Goal: Understand process/instructions

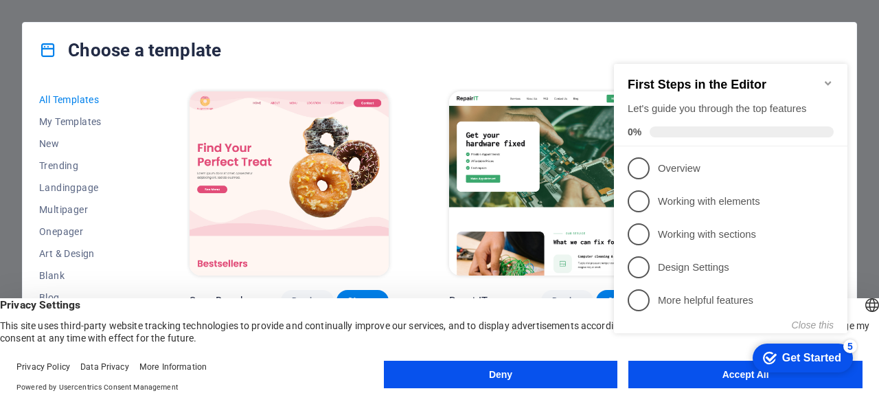
click at [716, 366] on div "checkmark Get Started 5 First Steps in the Editor Let's guide you through the t…" at bounding box center [733, 211] width 250 height 333
click at [712, 377] on div "checkmark Get Started 5 First Steps in the Editor Let's guide you through the t…" at bounding box center [733, 211] width 250 height 333
click at [743, 380] on appcues-checklist "Contextual help checklist present on screen" at bounding box center [733, 213] width 250 height 336
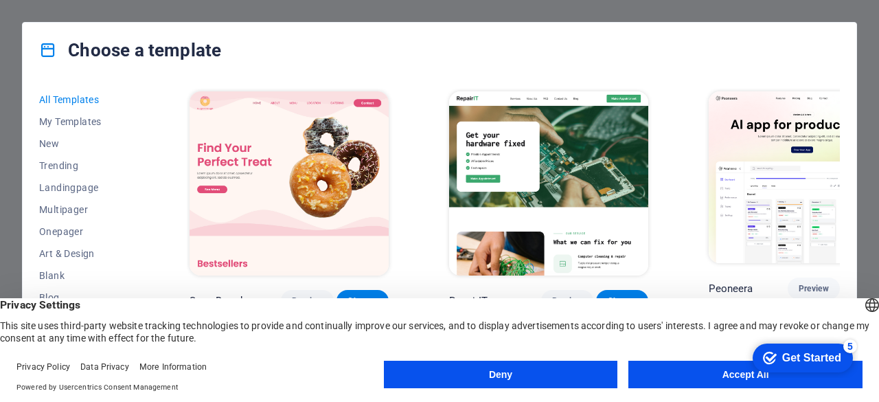
click at [743, 380] on appcues-checklist "Contextual help checklist present on screen" at bounding box center [799, 358] width 117 height 45
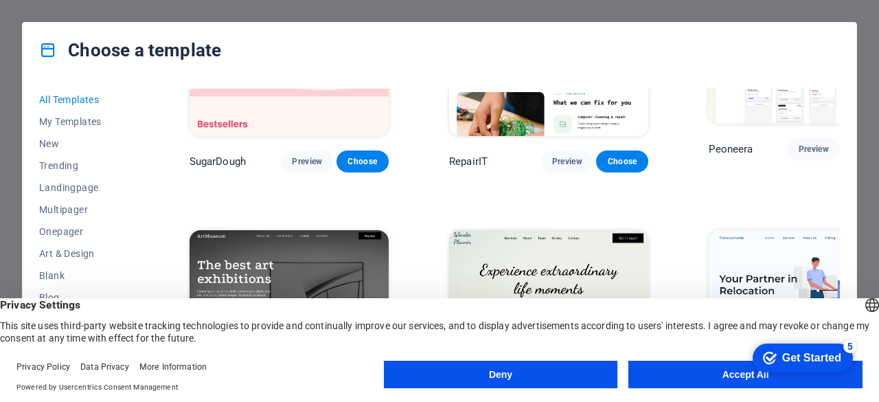
scroll to position [140, 0]
click at [521, 377] on button "Deny" at bounding box center [501, 373] width 234 height 27
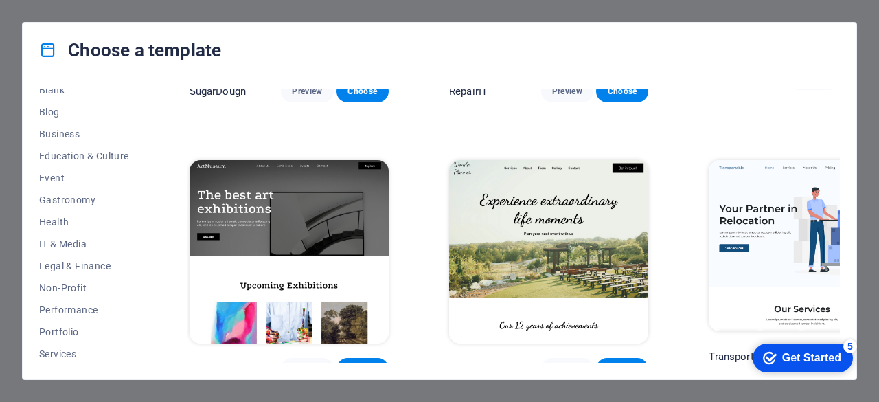
scroll to position [186, 0]
click at [70, 240] on span "IT & Media" at bounding box center [84, 242] width 90 height 11
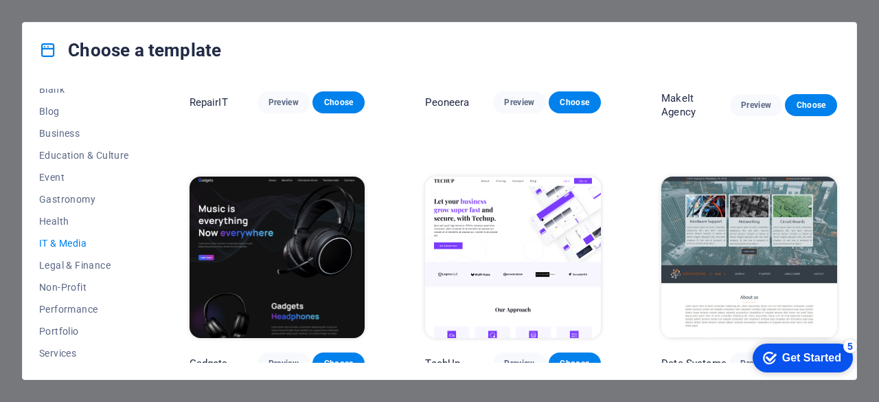
scroll to position [185, 0]
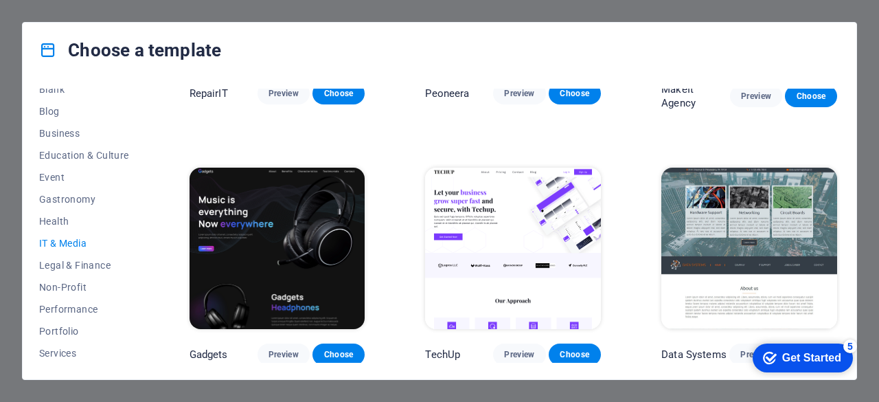
click at [496, 209] on img at bounding box center [513, 248] width 176 height 162
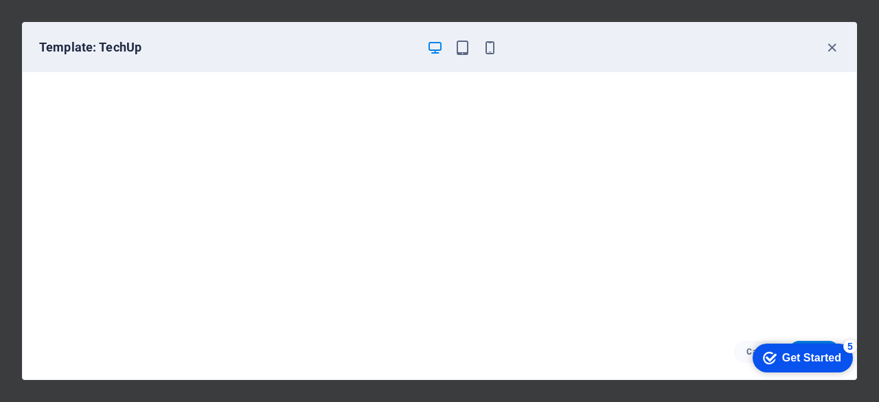
click at [795, 351] on div "Get Started" at bounding box center [811, 357] width 59 height 12
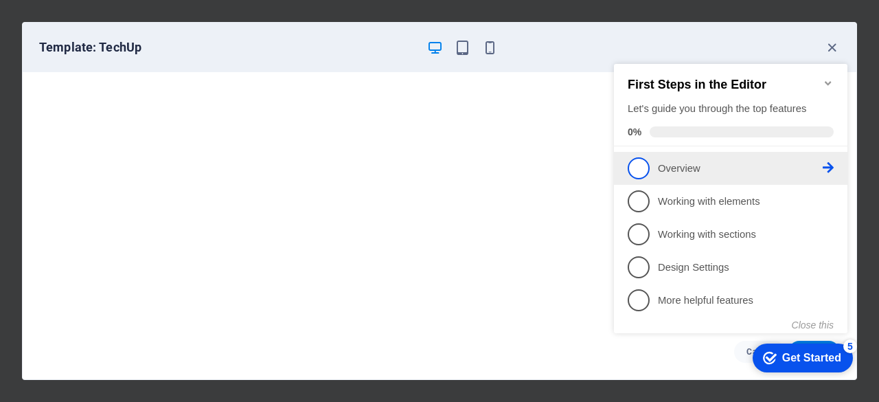
click at [647, 163] on span "1" at bounding box center [638, 168] width 22 height 22
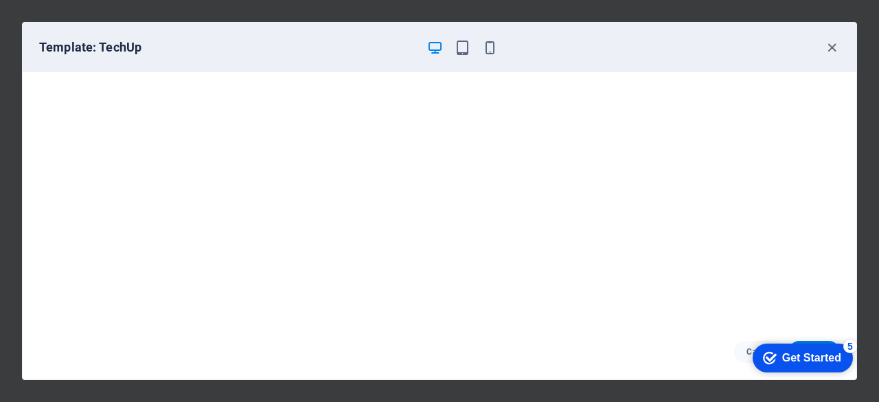
click at [771, 353] on icon "Get Started 5 items remaining, 0% complete" at bounding box center [770, 357] width 14 height 12
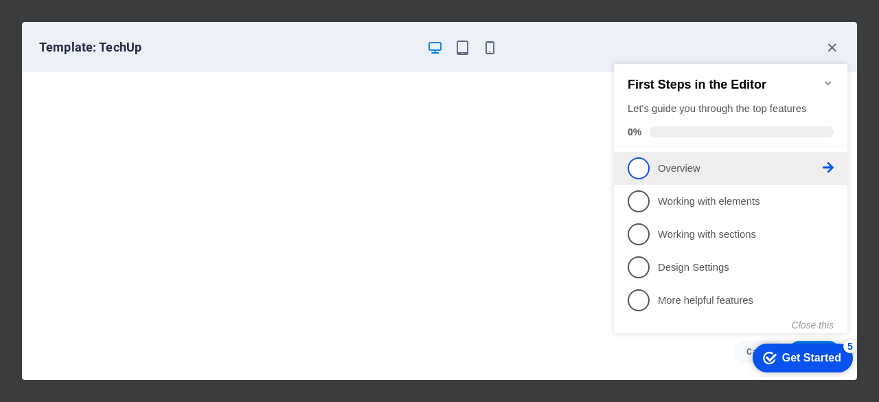
click at [634, 172] on span "1" at bounding box center [638, 168] width 22 height 22
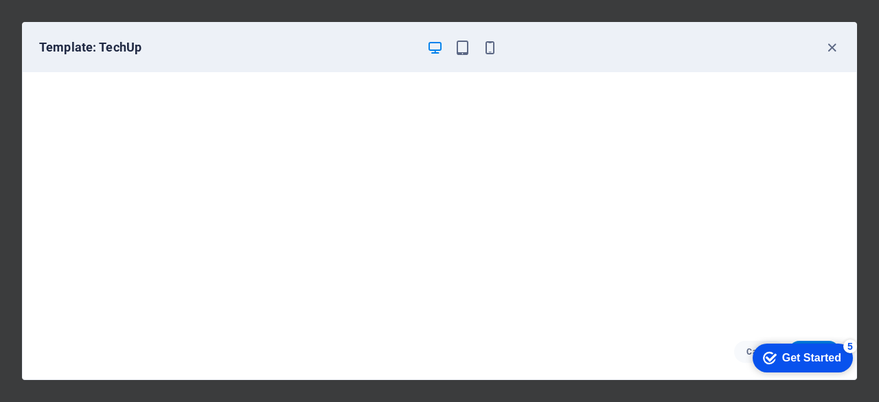
click at [798, 353] on div "Get Started" at bounding box center [811, 357] width 59 height 12
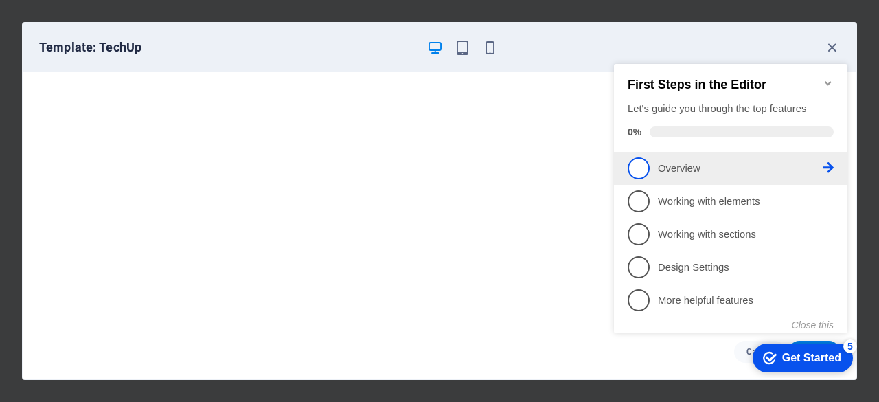
click at [830, 162] on icon at bounding box center [827, 167] width 11 height 11
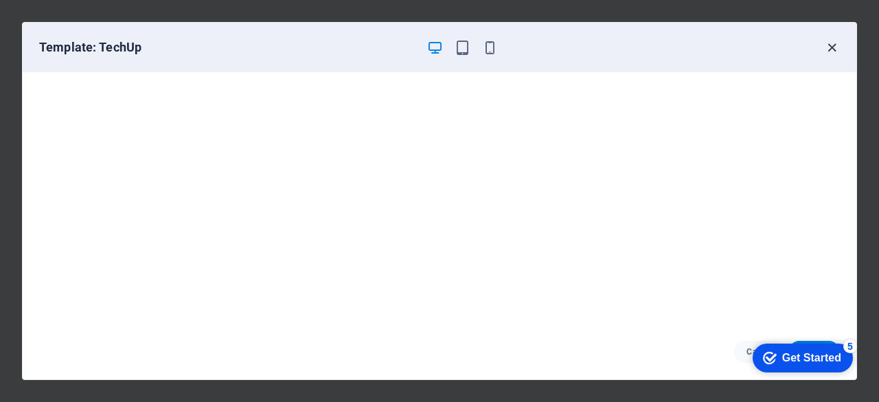
click at [832, 47] on icon "button" at bounding box center [832, 48] width 16 height 16
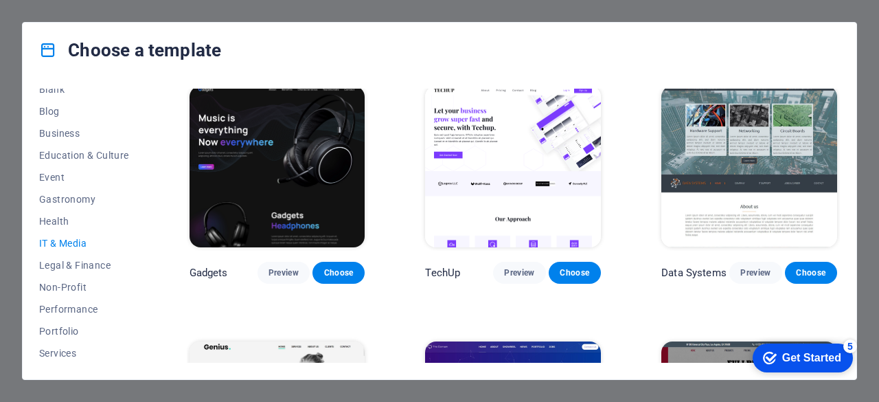
scroll to position [276, 0]
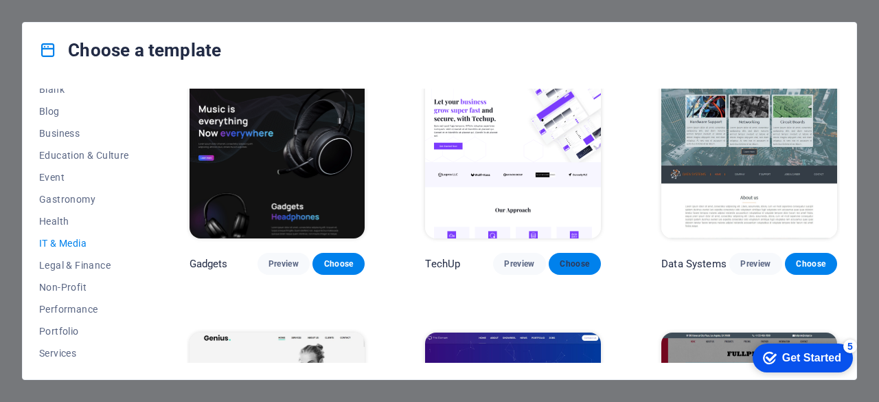
click at [577, 264] on span "Choose" at bounding box center [574, 263] width 30 height 11
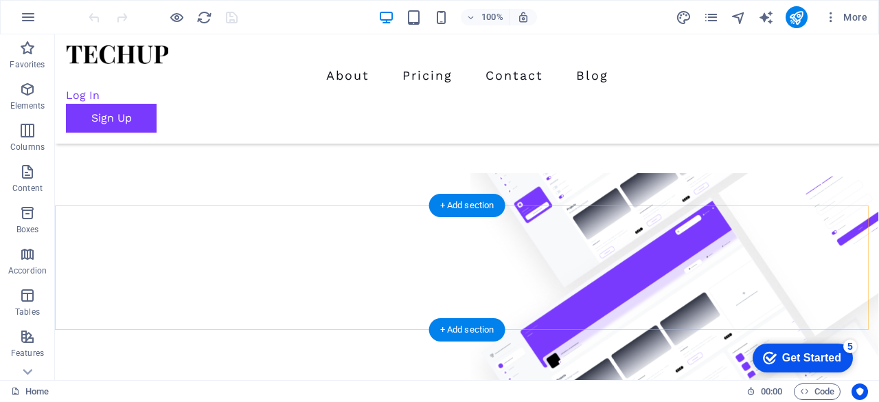
scroll to position [264, 0]
